Goal: Check status: Check status

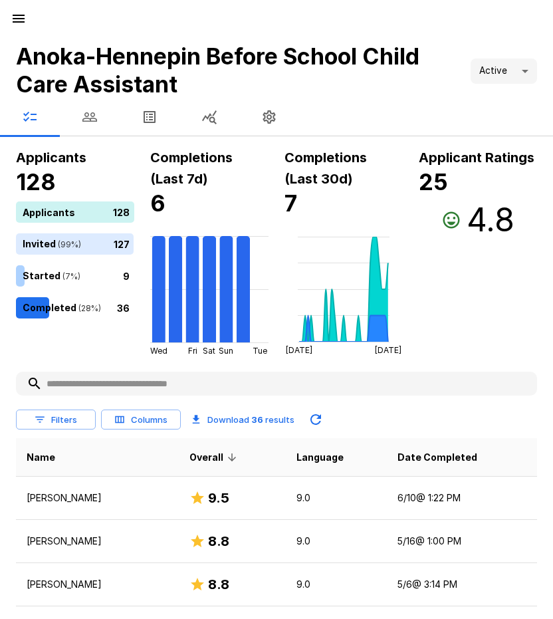
click at [37, 119] on icon "button" at bounding box center [29, 117] width 13 height 10
click at [21, 15] on icon "button" at bounding box center [19, 19] width 12 height 8
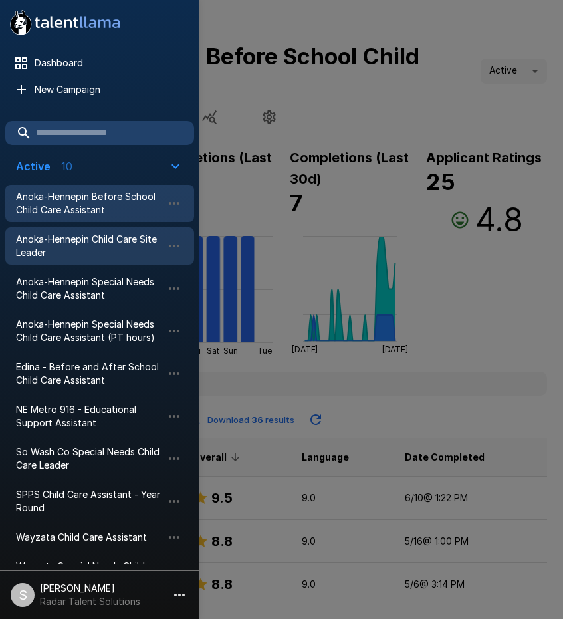
click at [77, 243] on span "Anoka-Hennepin Child Care Site Leader" at bounding box center [89, 246] width 146 height 27
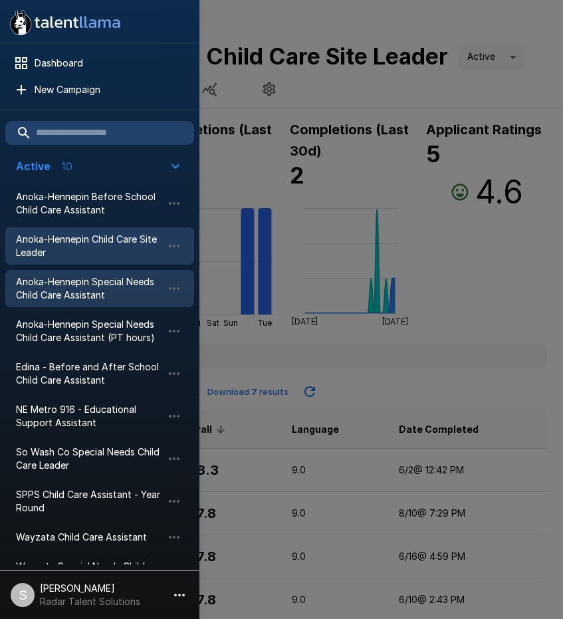
click at [56, 287] on span "Anoka-Hennepin Special Needs Child Care Assistant" at bounding box center [89, 288] width 146 height 27
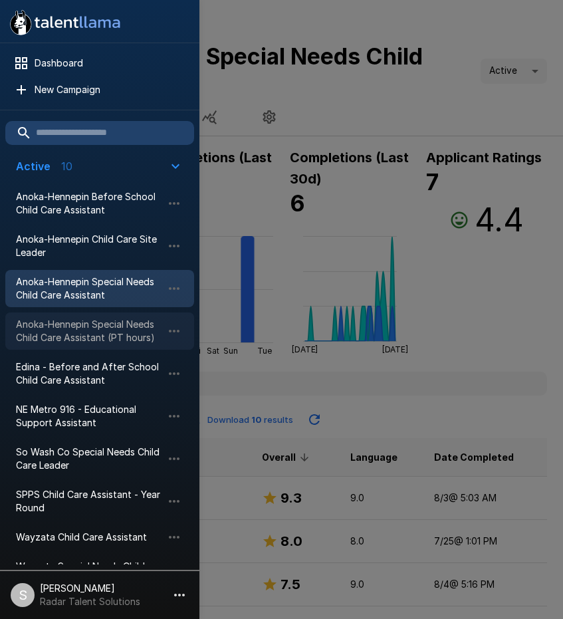
click at [54, 328] on span "Anoka-Hennepin Special Needs Child Care Assistant (PT hours)" at bounding box center [89, 331] width 146 height 27
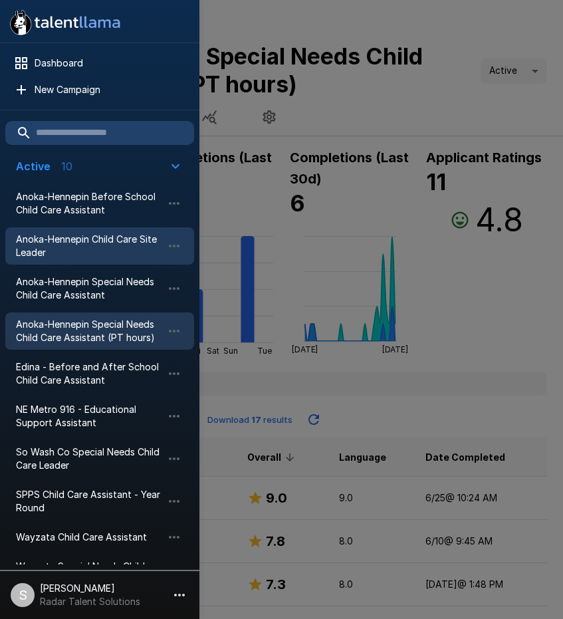
click at [70, 242] on span "Anoka-Hennepin Child Care Site Leader" at bounding box center [89, 246] width 146 height 27
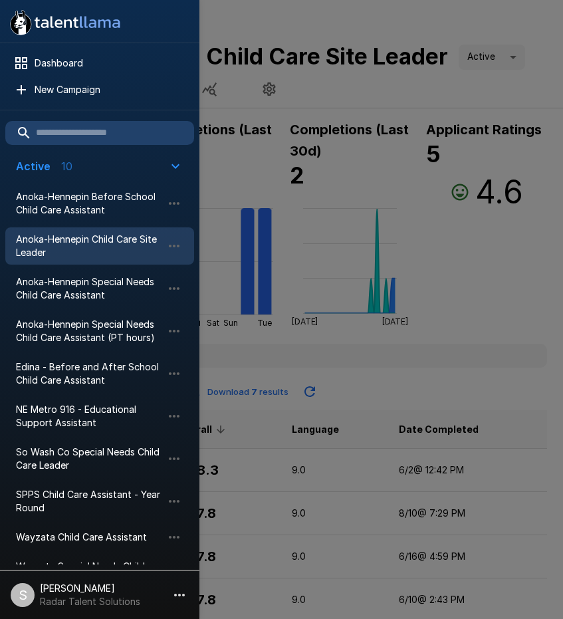
click at [507, 275] on div at bounding box center [281, 309] width 563 height 619
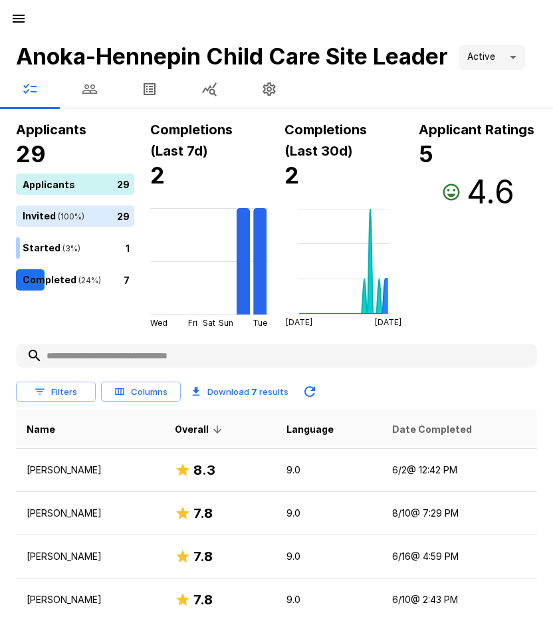
click at [419, 433] on span "Date Completed" at bounding box center [432, 429] width 80 height 16
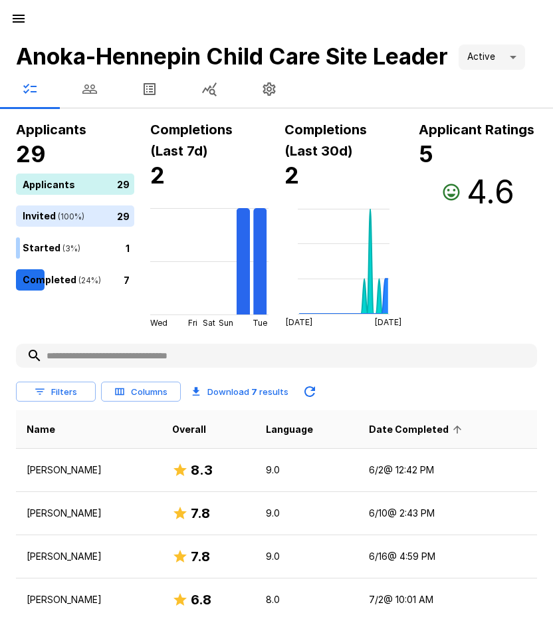
click at [419, 432] on span "Date Completed" at bounding box center [417, 429] width 97 height 16
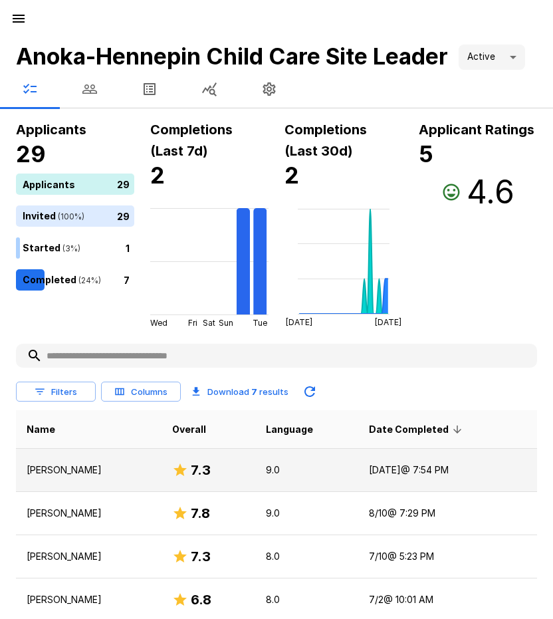
click at [56, 470] on p "[PERSON_NAME]" at bounding box center [89, 469] width 124 height 13
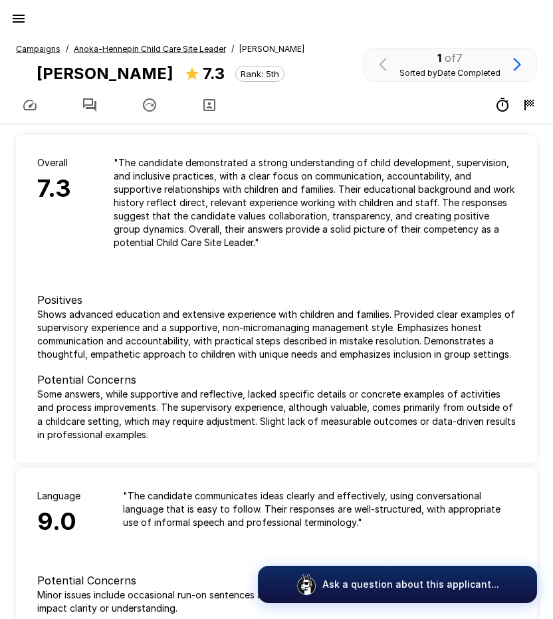
click at [89, 108] on icon "button" at bounding box center [89, 104] width 13 height 13
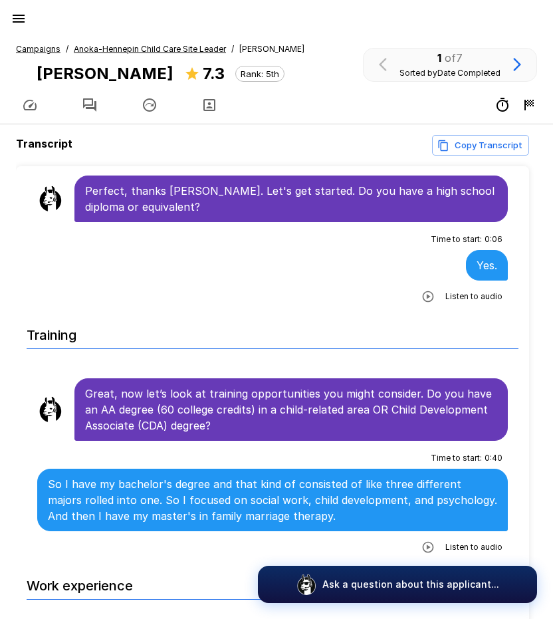
scroll to position [332, 0]
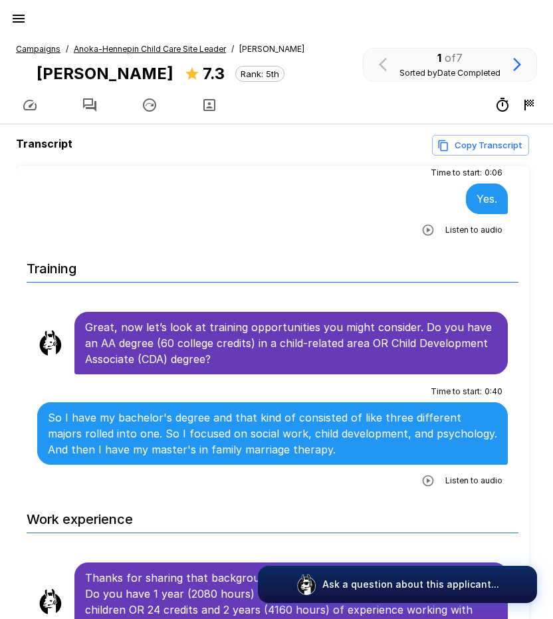
click at [421, 484] on icon "button" at bounding box center [427, 480] width 13 height 13
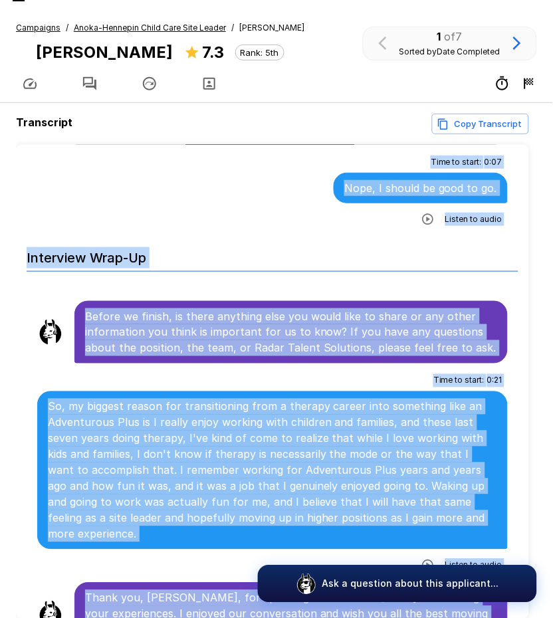
scroll to position [85, 0]
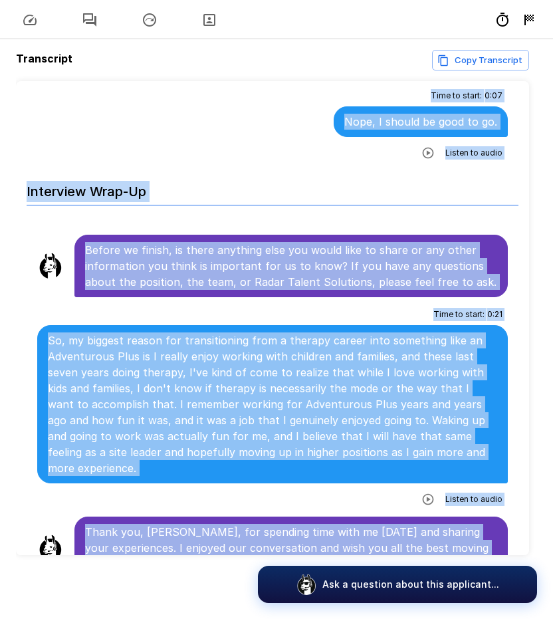
drag, startPoint x: 84, startPoint y: 253, endPoint x: 440, endPoint y: 536, distance: 454.5
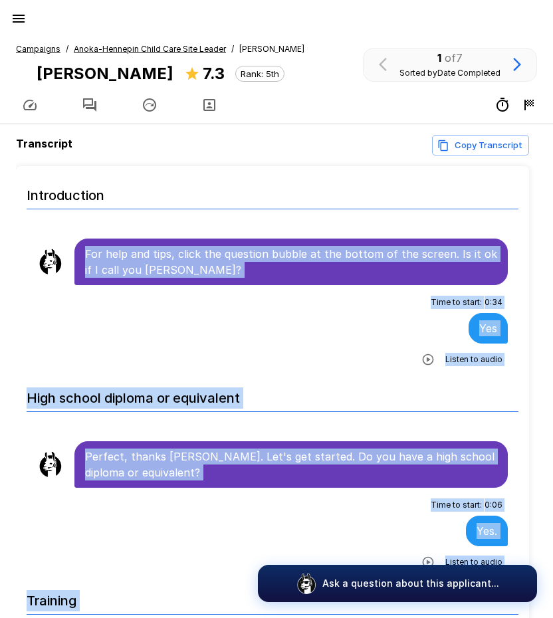
click at [19, 17] on icon "button" at bounding box center [19, 19] width 16 height 16
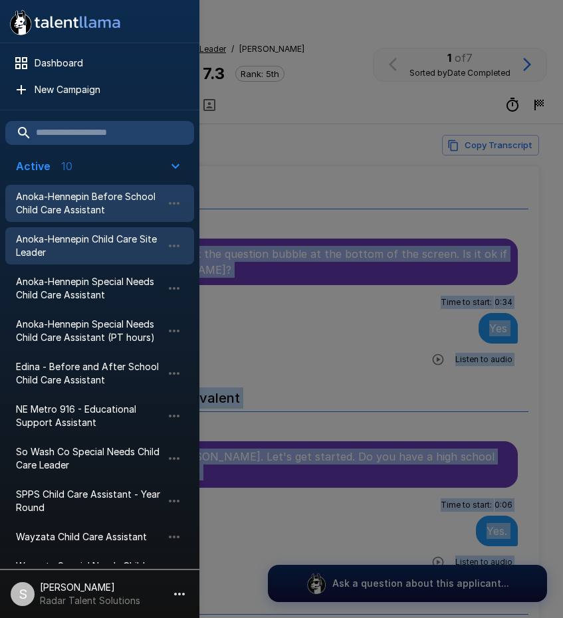
click at [84, 203] on span "Anoka-Hennepin Before School Child Care Assistant" at bounding box center [89, 203] width 146 height 27
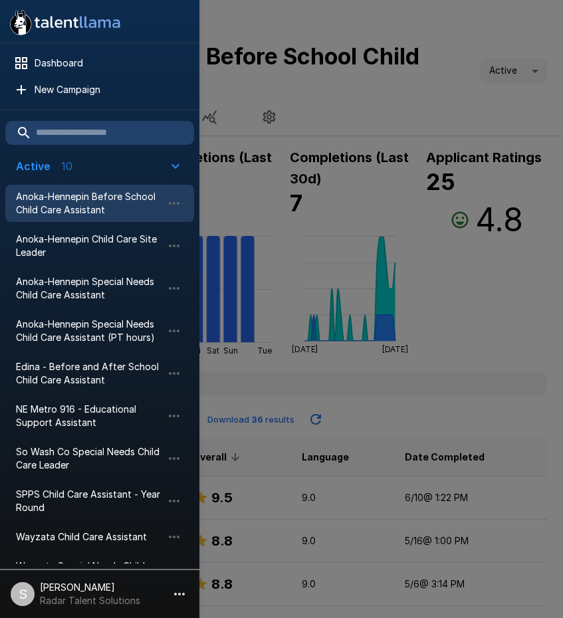
click at [463, 340] on div at bounding box center [281, 309] width 563 height 618
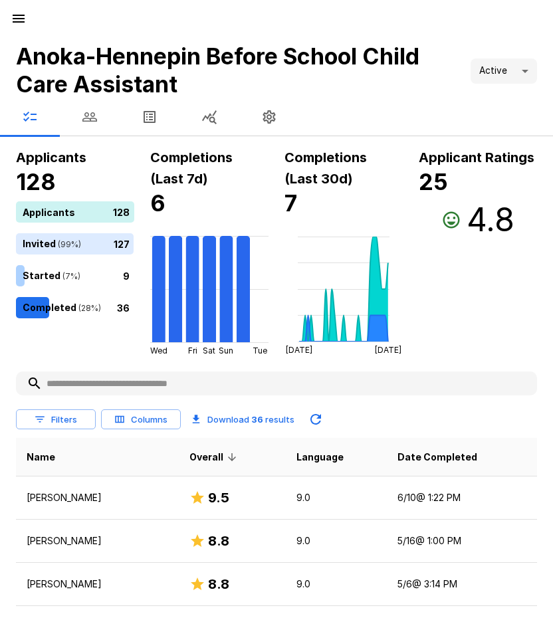
click at [422, 443] on th "Date Completed" at bounding box center [462, 457] width 150 height 39
click at [422, 454] on span "Date Completed" at bounding box center [437, 457] width 80 height 16
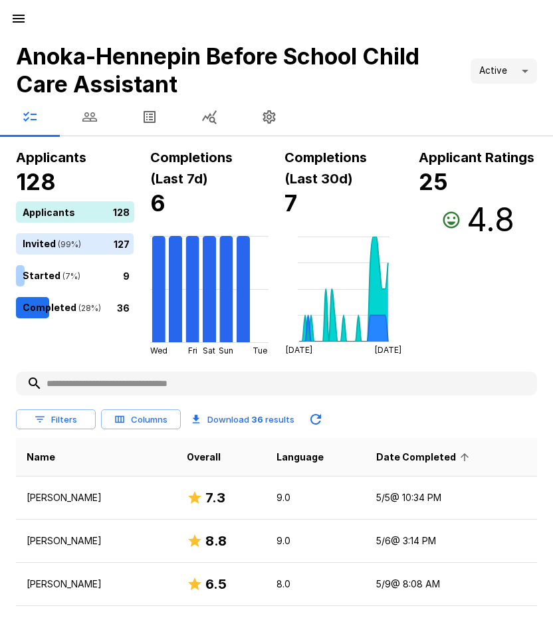
click at [423, 455] on span "Date Completed" at bounding box center [424, 457] width 97 height 16
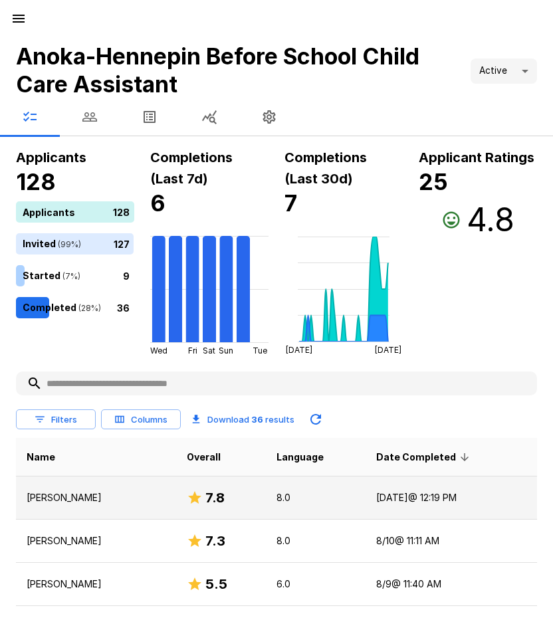
click at [83, 500] on p "[PERSON_NAME]" at bounding box center [96, 497] width 139 height 13
